Goal: Task Accomplishment & Management: Use online tool/utility

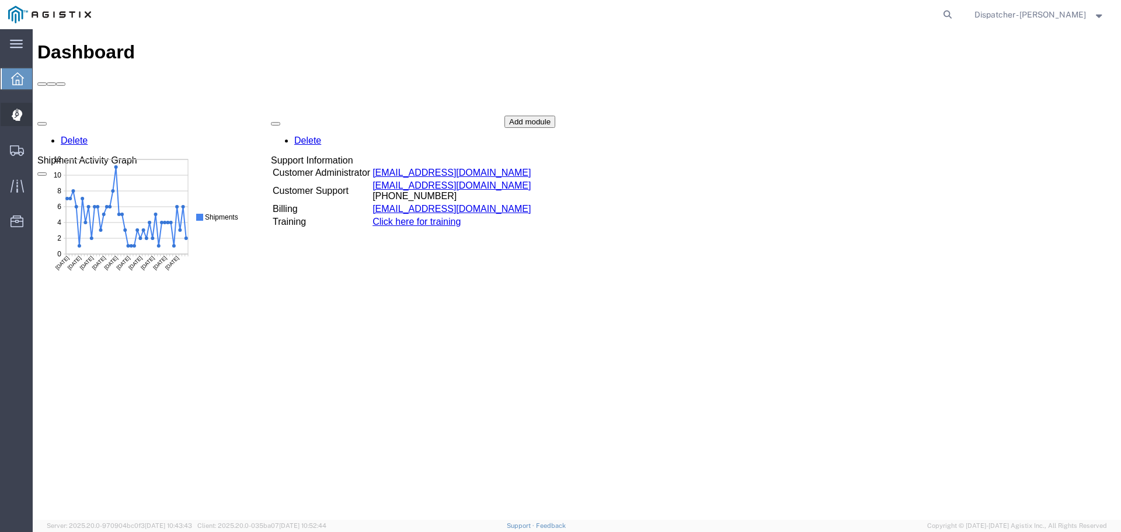
click at [20, 120] on icon at bounding box center [17, 115] width 11 height 12
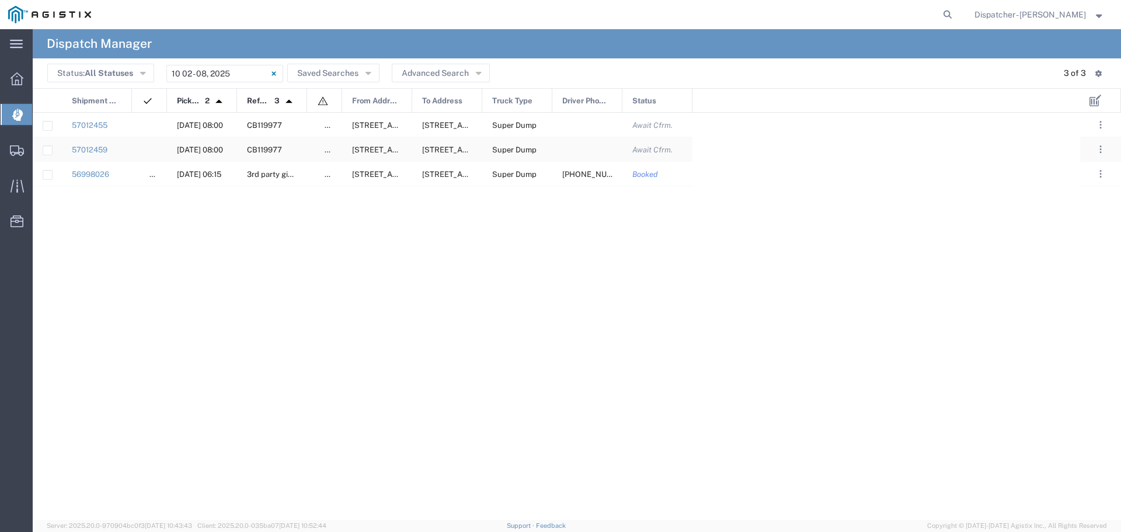
click at [110, 144] on div "57012459" at bounding box center [97, 149] width 70 height 24
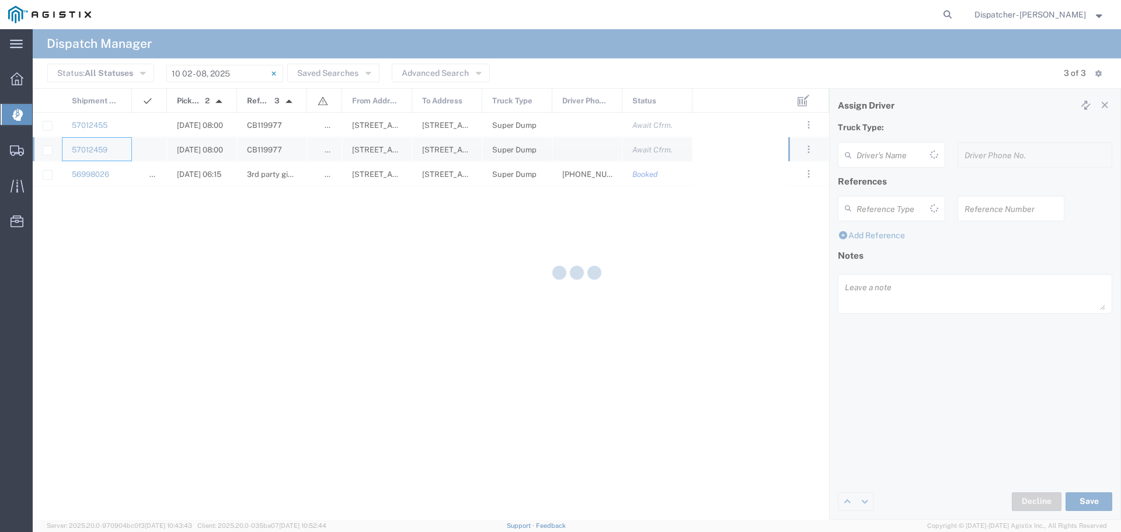
click at [110, 144] on div at bounding box center [577, 274] width 1088 height 491
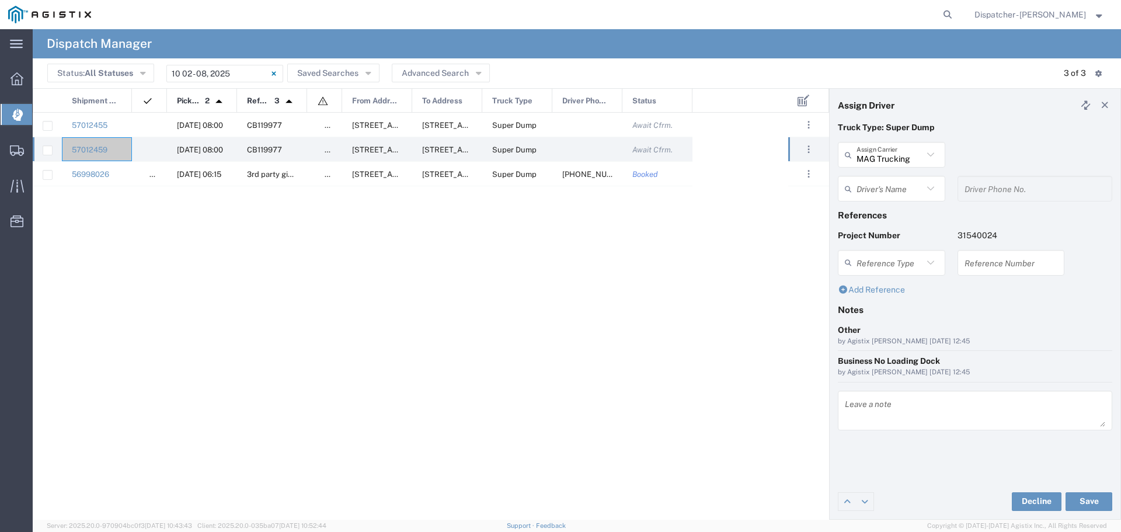
click at [919, 191] on input "text" at bounding box center [890, 189] width 67 height 20
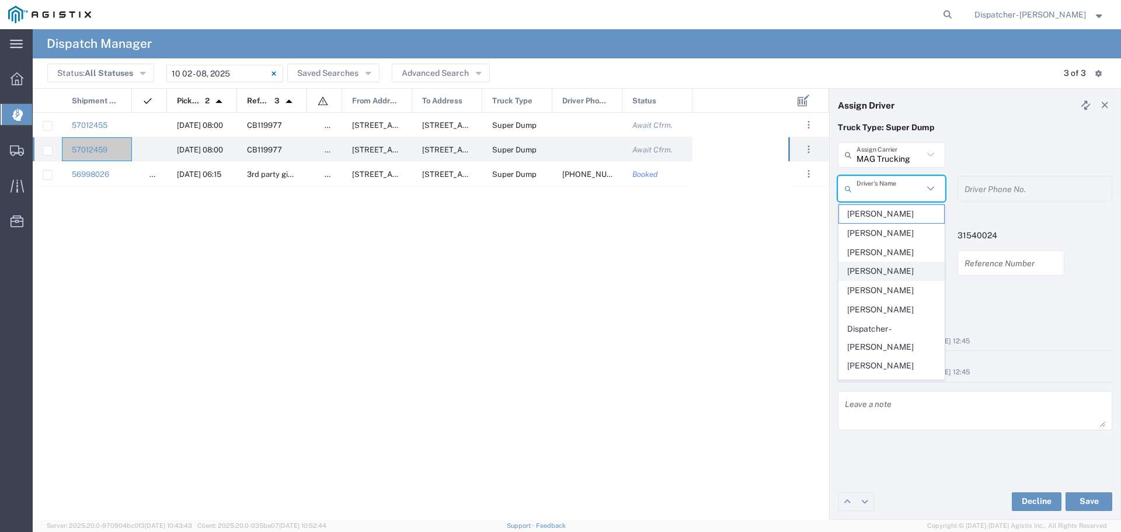
click at [874, 272] on span "[PERSON_NAME]" at bounding box center [891, 271] width 105 height 18
type input "[PERSON_NAME]"
type input "5104683781"
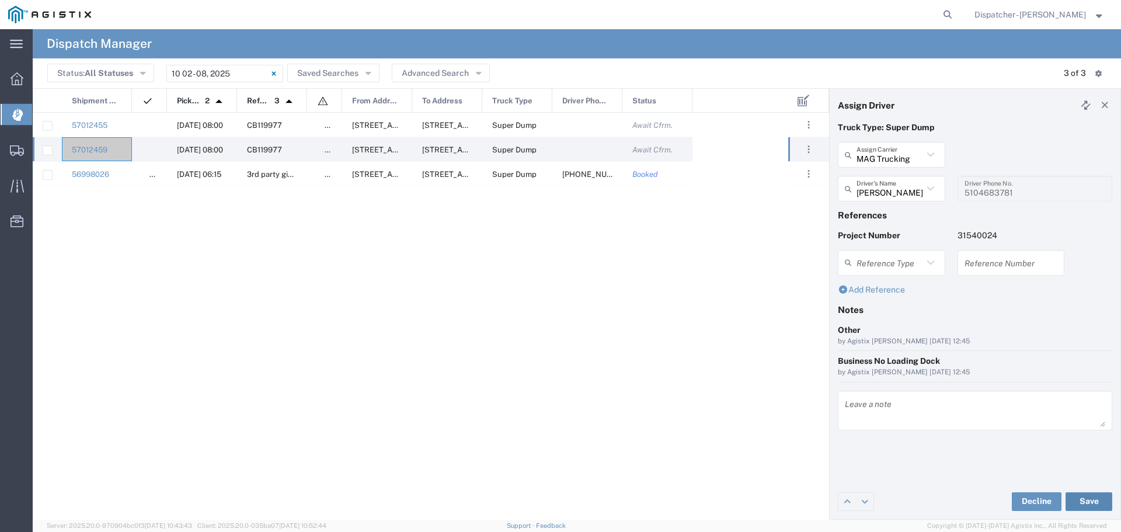
click at [1104, 495] on button "Save" at bounding box center [1089, 501] width 47 height 19
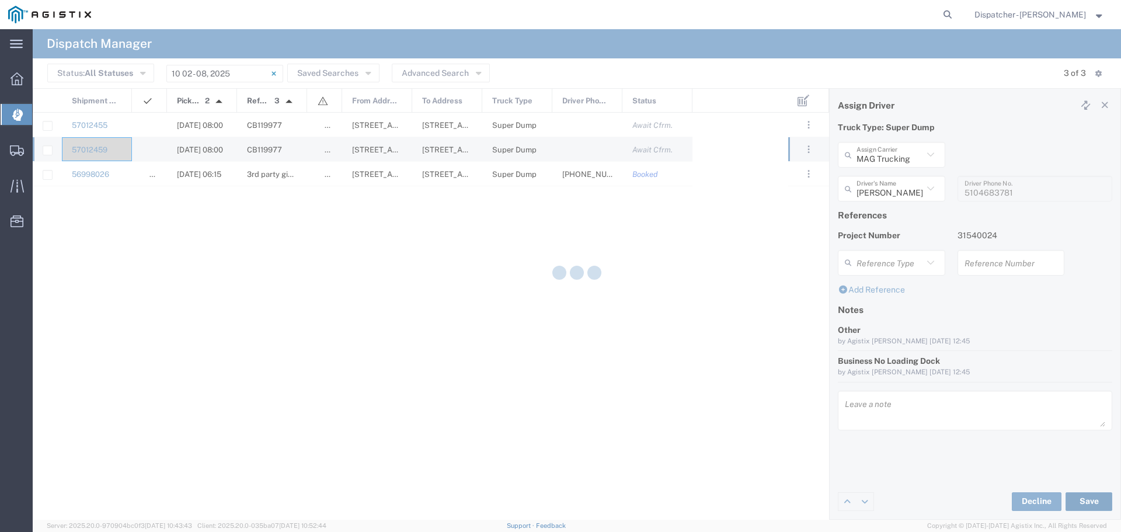
type input "[PERSON_NAME]"
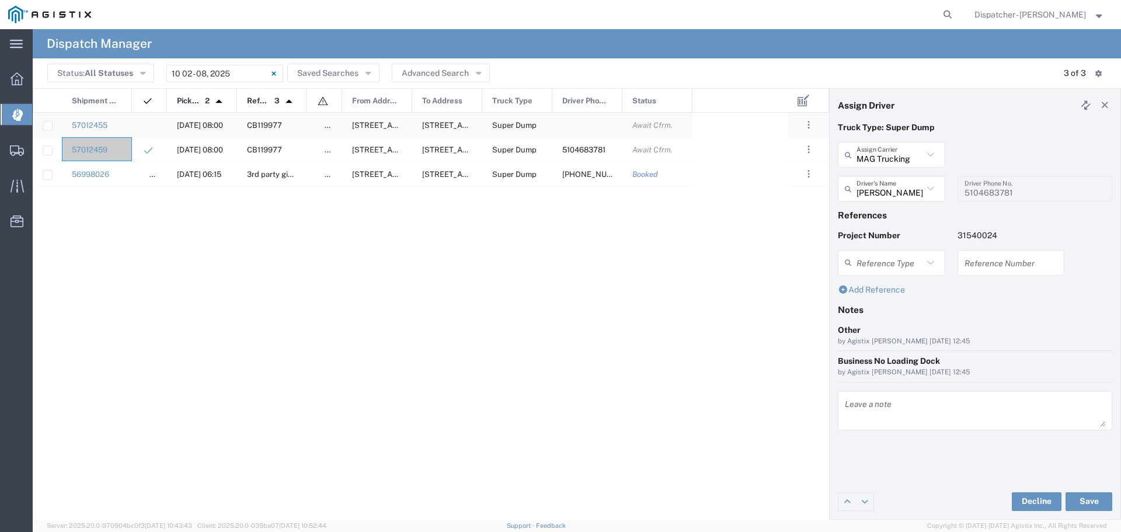
click at [117, 122] on div "57012455" at bounding box center [97, 125] width 70 height 24
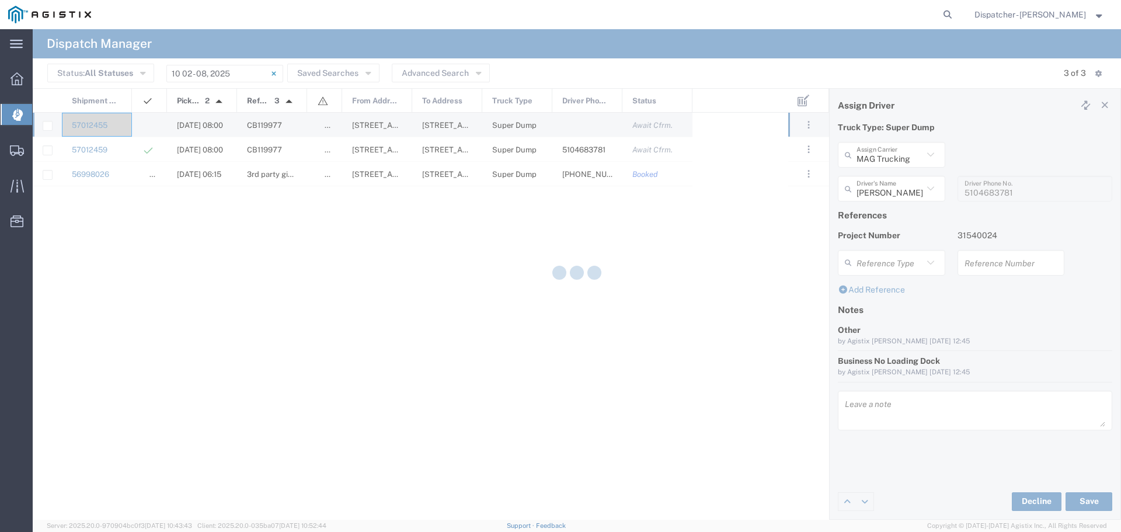
click at [117, 122] on div at bounding box center [577, 274] width 1088 height 491
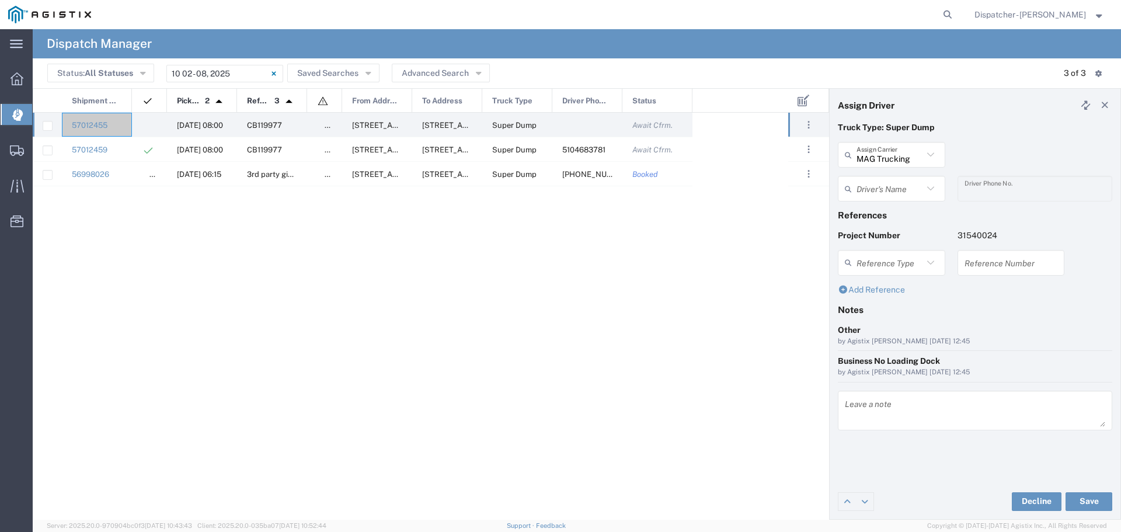
click at [928, 189] on icon at bounding box center [930, 188] width 15 height 15
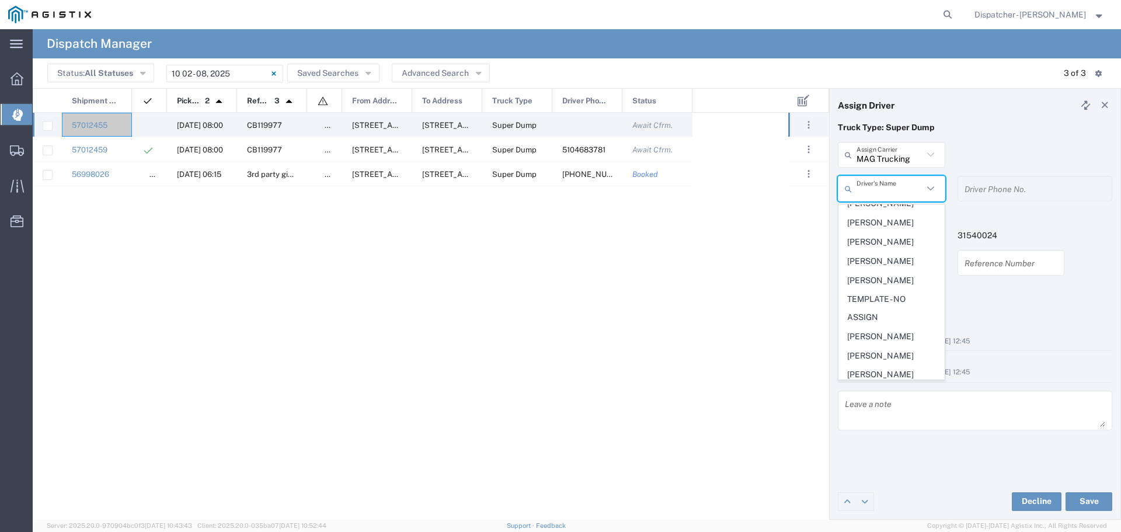
scroll to position [545, 0]
click at [900, 345] on span "[PERSON_NAME]" at bounding box center [891, 336] width 105 height 18
type input "[PERSON_NAME]"
type input "[PHONE_NUMBER]"
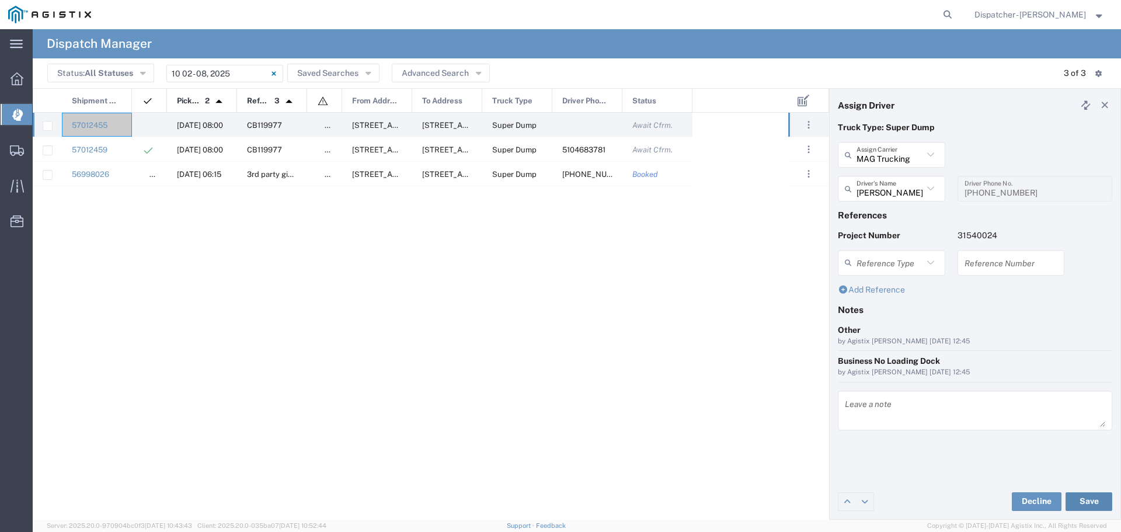
click at [1082, 503] on button "Save" at bounding box center [1089, 501] width 47 height 19
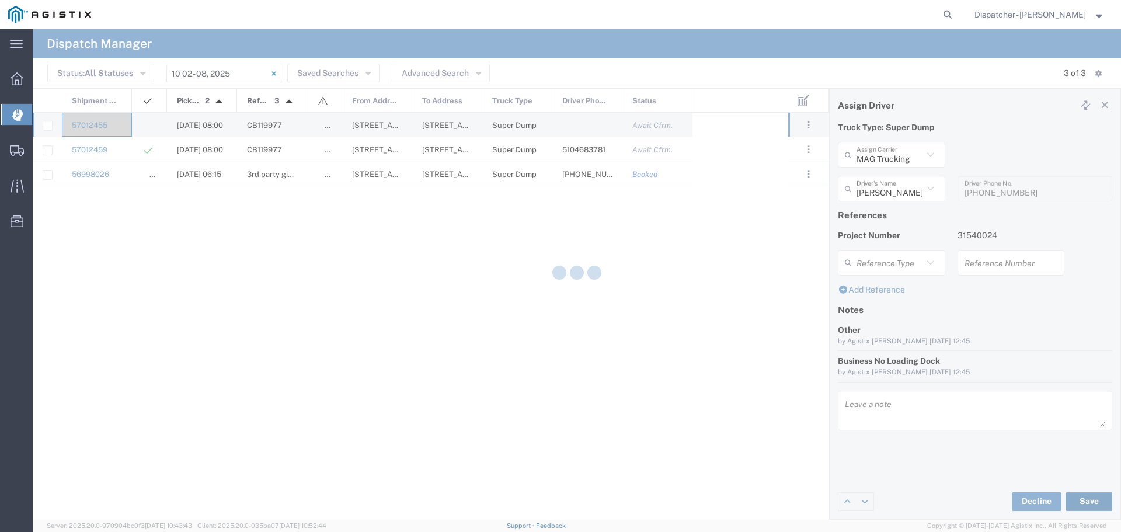
type input "[PERSON_NAME]"
